Goal: Check status: Check status

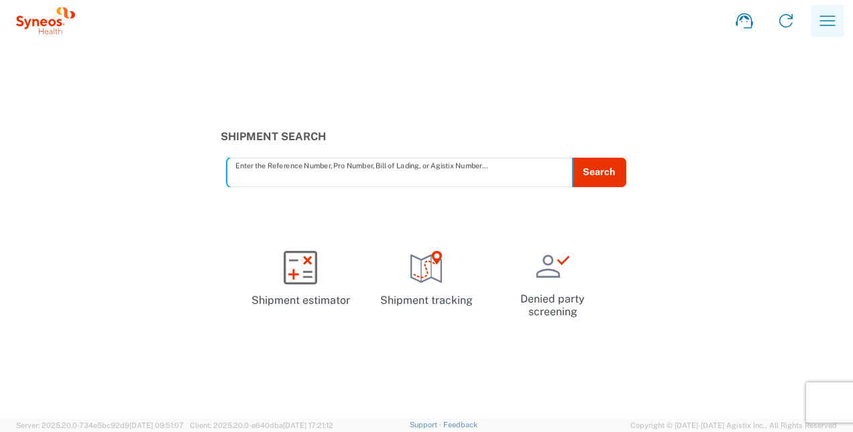
click at [826, 19] on icon "button" at bounding box center [827, 20] width 21 height 21
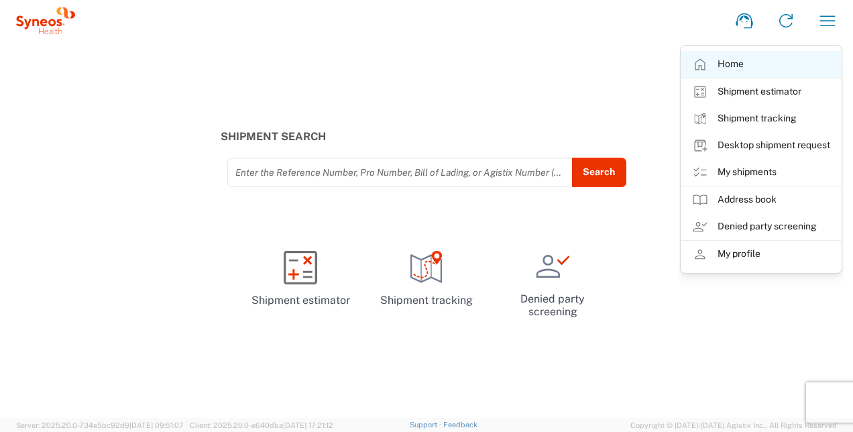
click at [721, 69] on link "Home" at bounding box center [761, 64] width 160 height 27
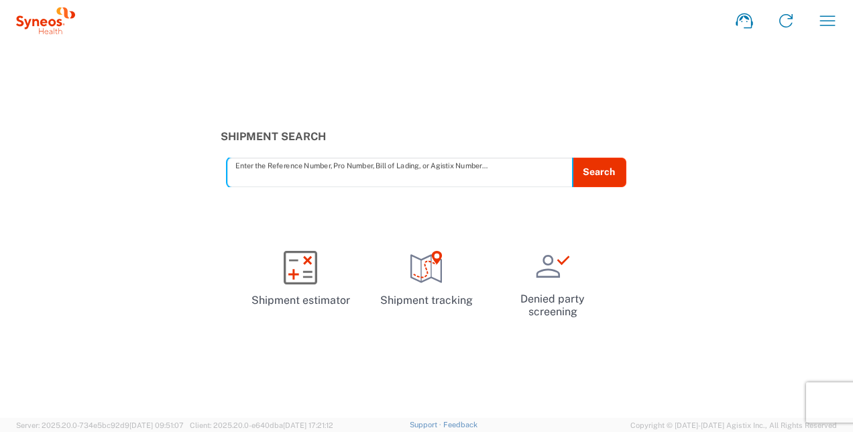
click at [347, 172] on input "text" at bounding box center [399, 171] width 329 height 23
paste input "57068118"
type input "57068118"
click at [606, 180] on button "Search" at bounding box center [598, 173] width 55 height 30
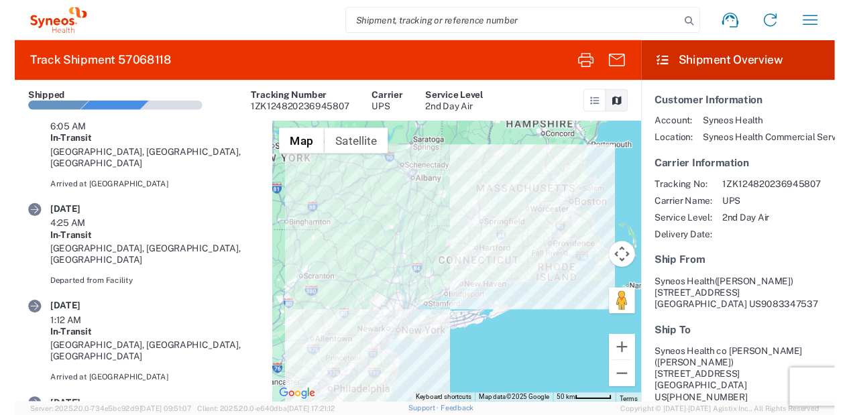
scroll to position [338, 0]
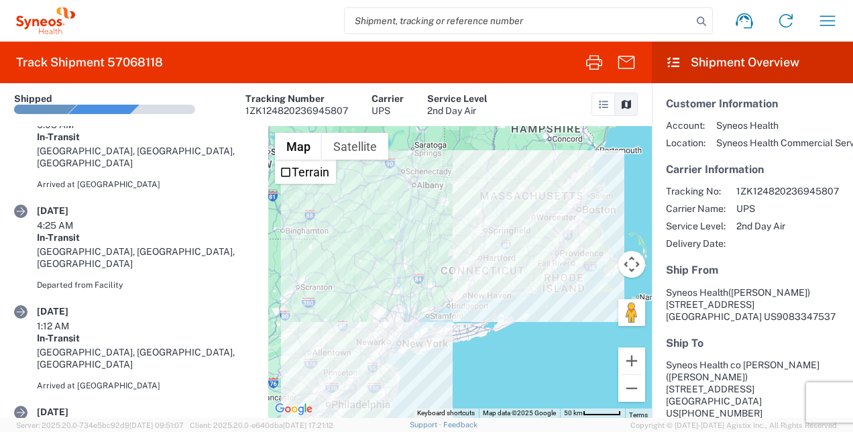
click at [279, 113] on div "1ZK124820236945807" at bounding box center [296, 111] width 103 height 12
click at [278, 115] on div "1ZK124820236945807" at bounding box center [296, 111] width 103 height 12
copy div "1ZK124820236945807"
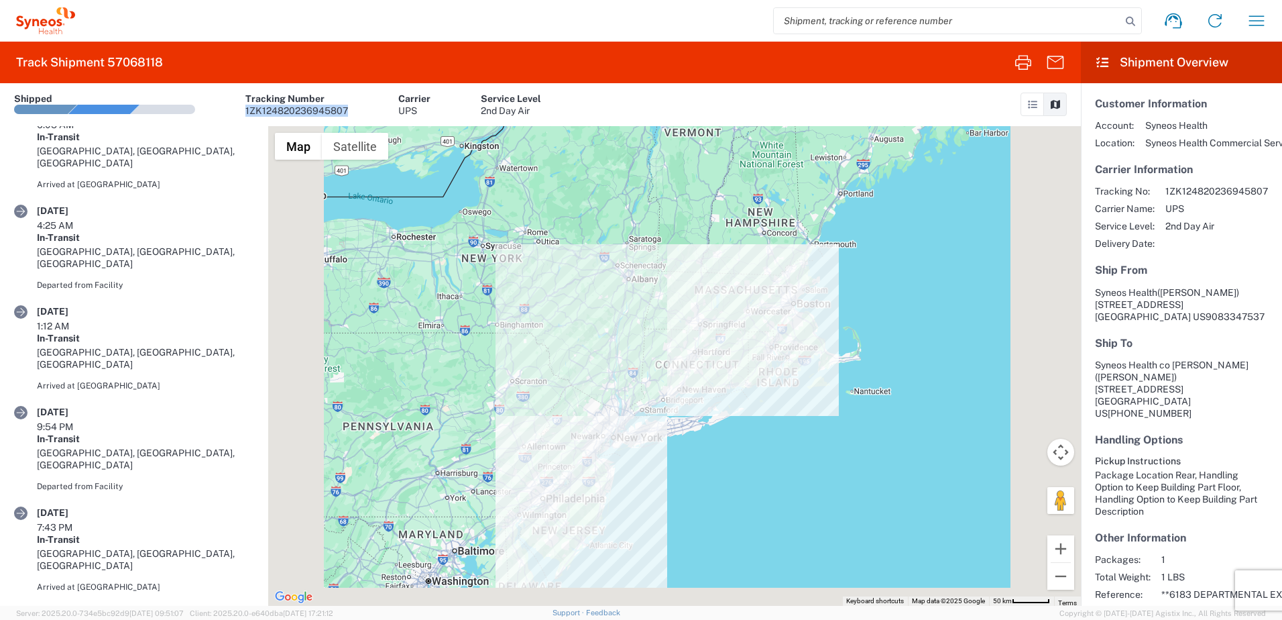
scroll to position [150, 0]
